Goal: Transaction & Acquisition: Book appointment/travel/reservation

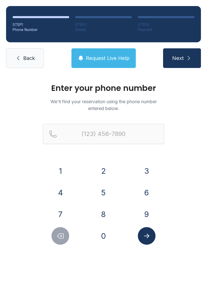
click at [21, 63] on link "Back" at bounding box center [25, 58] width 38 height 20
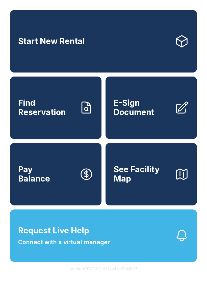
click at [44, 36] on link "Start New Rental" at bounding box center [103, 41] width 187 height 63
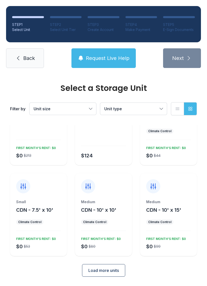
scroll to position [44, 0]
click at [108, 273] on span "Load more units" at bounding box center [103, 271] width 31 height 6
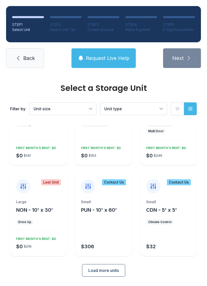
scroll to position [233, 0]
click at [98, 271] on span "Load more units" at bounding box center [103, 271] width 31 height 6
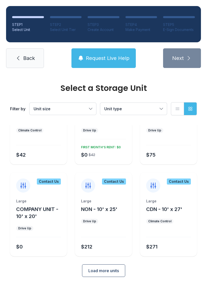
scroll to position [416, 0]
click at [123, 106] on span "Unit type" at bounding box center [130, 109] width 53 height 6
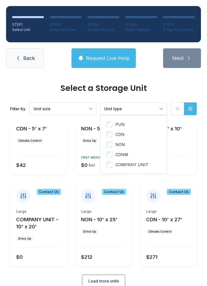
scroll to position [404, 0]
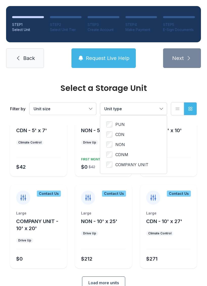
click at [95, 282] on span "Load more units" at bounding box center [103, 283] width 31 height 6
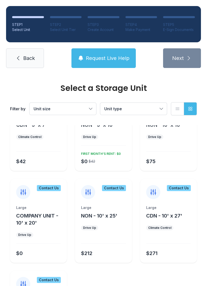
scroll to position [409, 0]
click at [83, 100] on div "Filter by Unit size Unit type List view Grid view" at bounding box center [103, 108] width 187 height 33
click at [87, 107] on button "Unit size" at bounding box center [63, 109] width 67 height 12
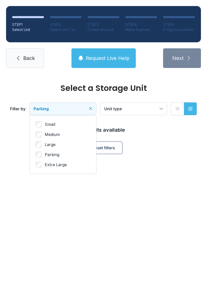
scroll to position [0, 0]
click at [80, 106] on span "Parking" at bounding box center [60, 109] width 53 height 6
click at [139, 111] on span "Unit type" at bounding box center [130, 109] width 53 height 6
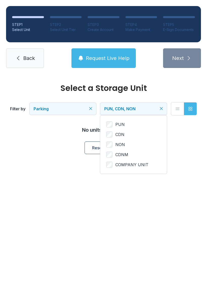
click at [116, 164] on span "COMPANY UNIT" at bounding box center [131, 165] width 33 height 6
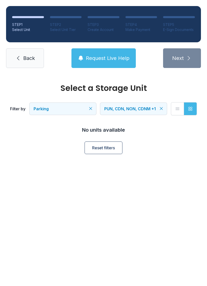
click at [70, 111] on span "Parking" at bounding box center [60, 109] width 53 height 6
click at [3, 56] on div "STEP 1 Select Unit STEP 2 Select Unit Tier STEP 3 Create Account STEP 4 Make Pa…" at bounding box center [103, 37] width 207 height 74
